Goal: Navigation & Orientation: Find specific page/section

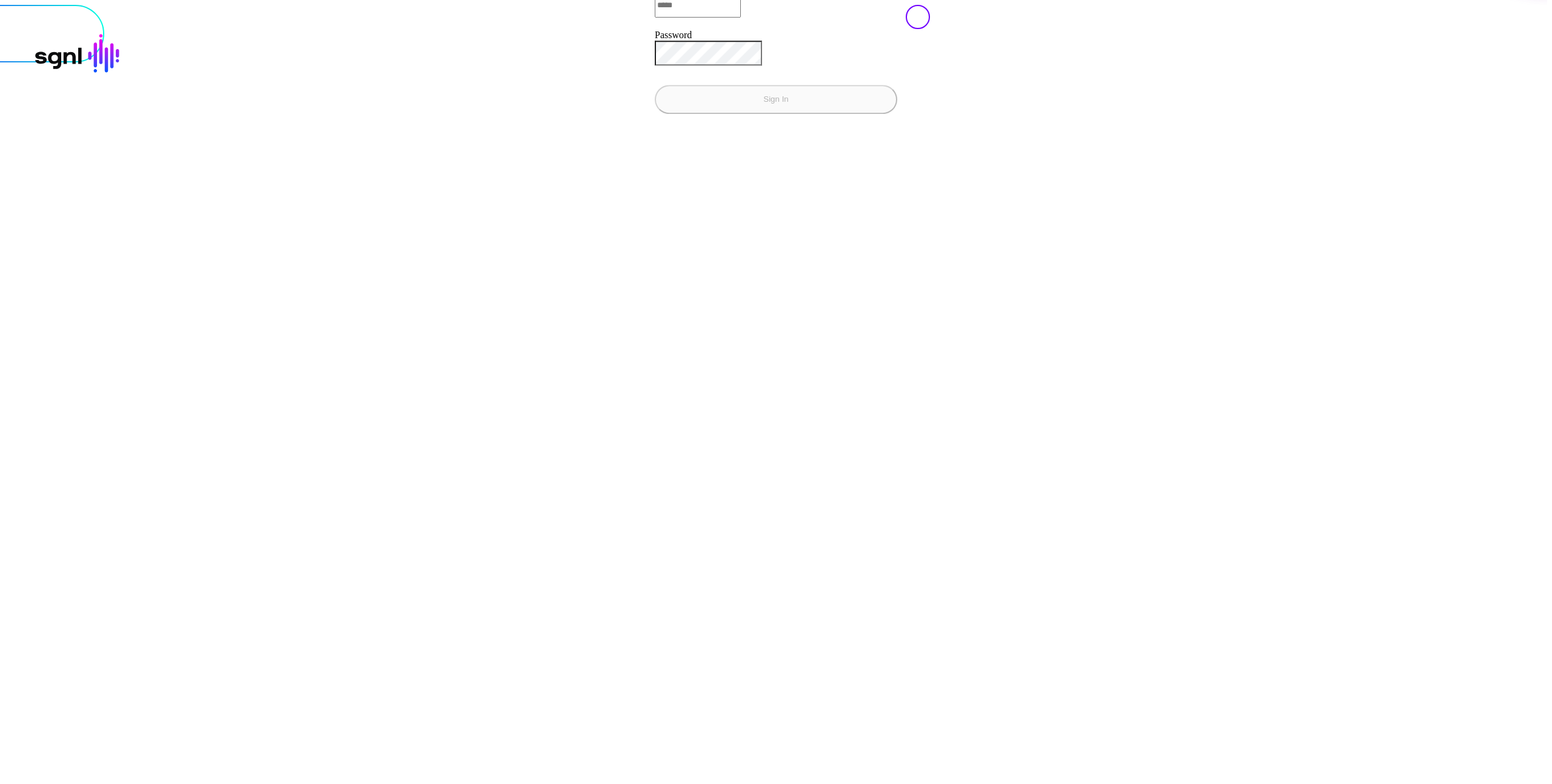
type input "**********"
